Goal: Find specific page/section

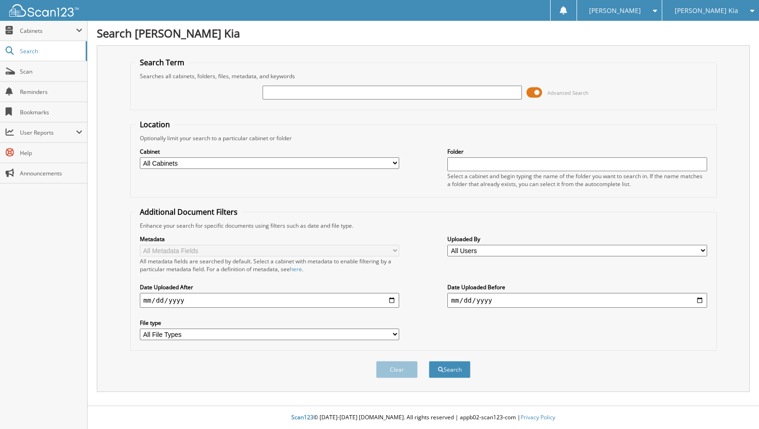
click at [299, 91] on input "text" at bounding box center [392, 93] width 259 height 14
type input "594022"
click at [429, 361] on button "Search" at bounding box center [450, 369] width 42 height 17
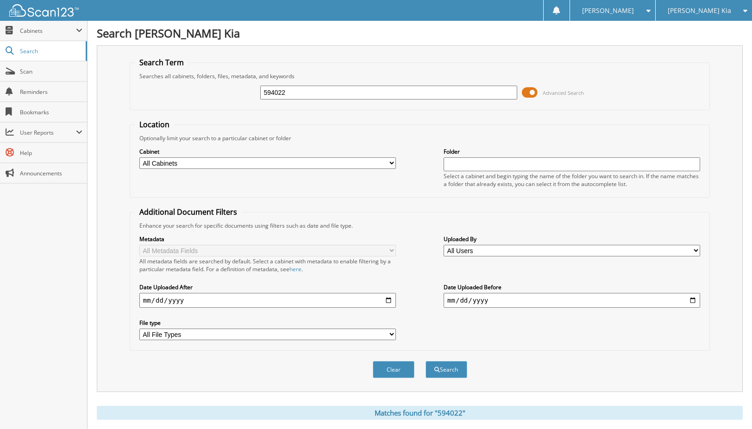
click at [287, 94] on input "594022" at bounding box center [388, 93] width 257 height 14
drag, startPoint x: 289, startPoint y: 94, endPoint x: 250, endPoint y: 92, distance: 39.0
click at [250, 92] on div "594022 Advanced Search" at bounding box center [420, 92] width 571 height 25
type input "593755"
click at [426, 361] on button "Search" at bounding box center [447, 369] width 42 height 17
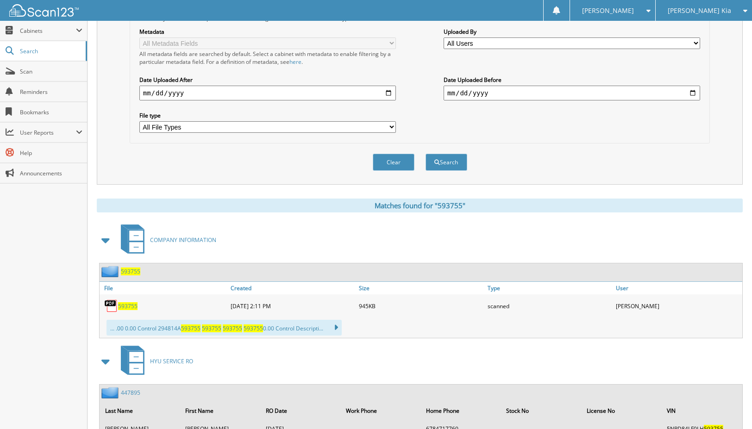
scroll to position [205, 0]
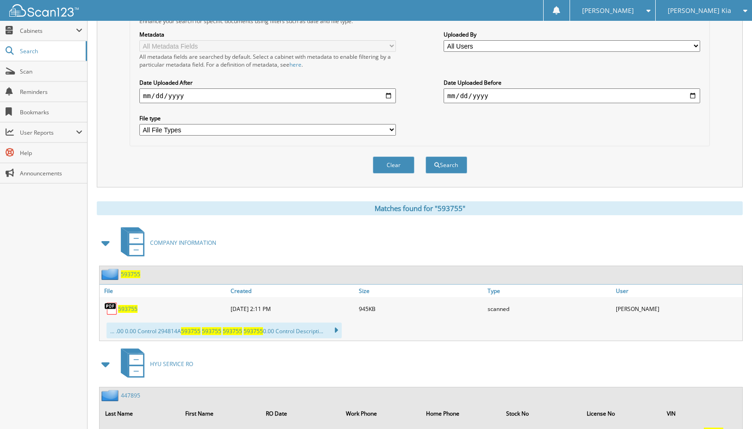
click at [132, 310] on span "593755" at bounding box center [127, 309] width 19 height 8
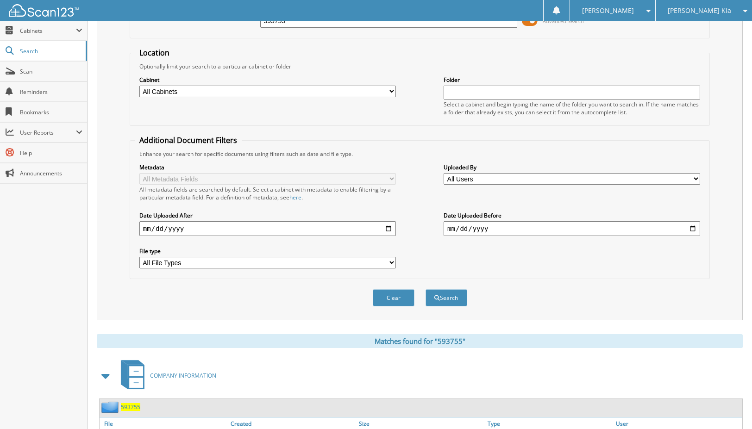
scroll to position [0, 0]
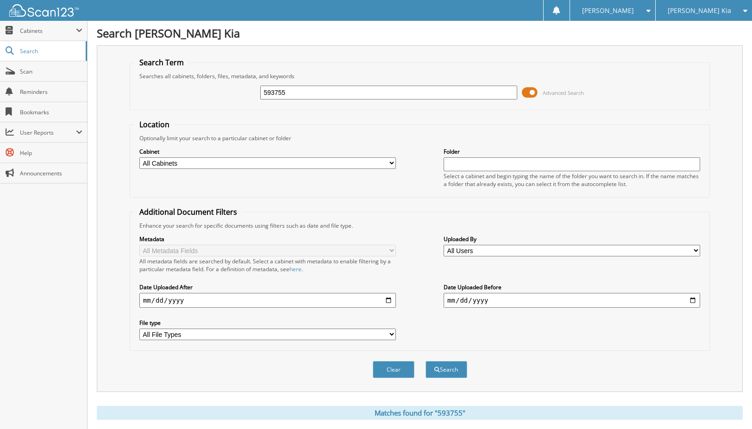
drag, startPoint x: 313, startPoint y: 96, endPoint x: 253, endPoint y: 97, distance: 59.8
click at [253, 97] on div "593755 Advanced Search" at bounding box center [420, 92] width 571 height 25
type input "592919"
click at [426, 361] on button "Search" at bounding box center [447, 369] width 42 height 17
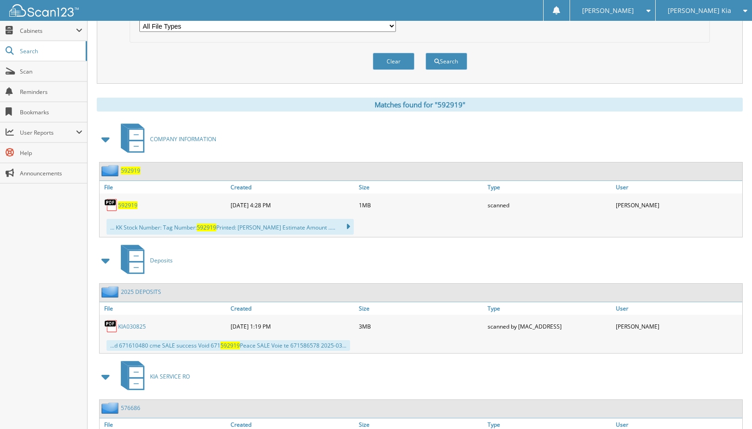
scroll to position [328, 0]
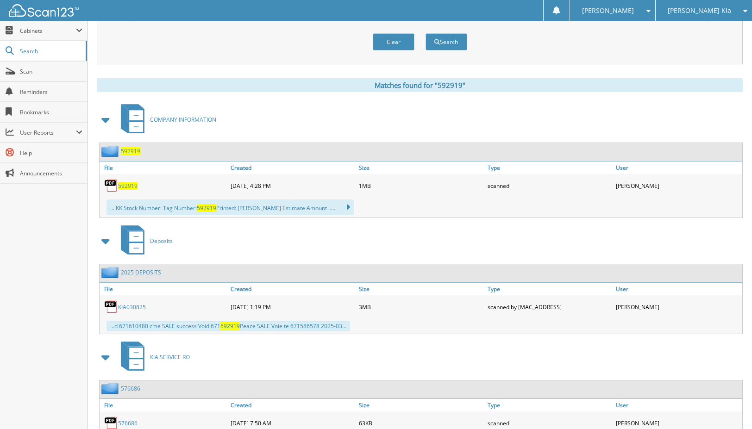
click at [128, 184] on span "592919" at bounding box center [127, 186] width 19 height 8
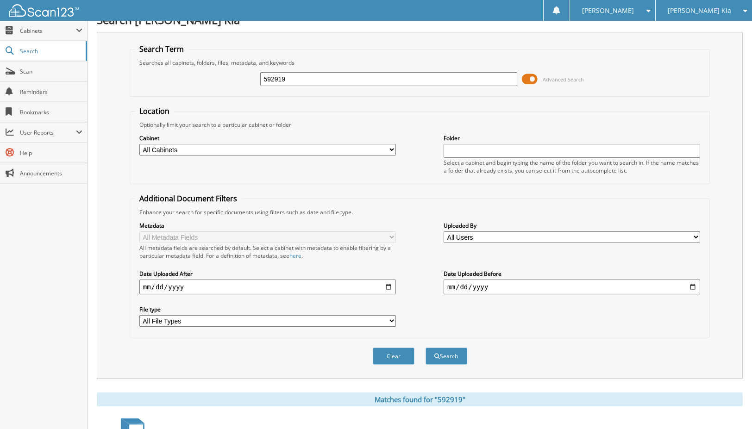
scroll to position [0, 0]
